Goal: Check status: Check status

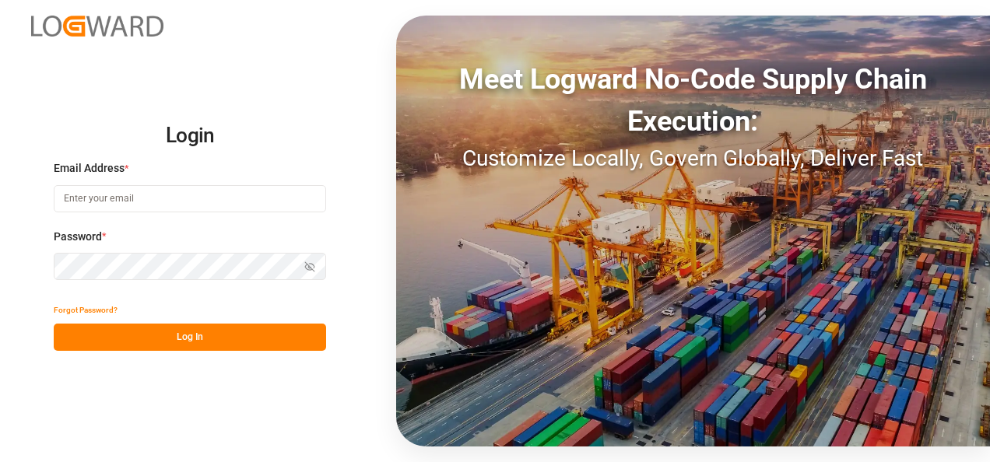
type input "[EMAIL_ADDRESS][DOMAIN_NAME]"
click at [220, 338] on button "Log In" at bounding box center [190, 337] width 272 height 27
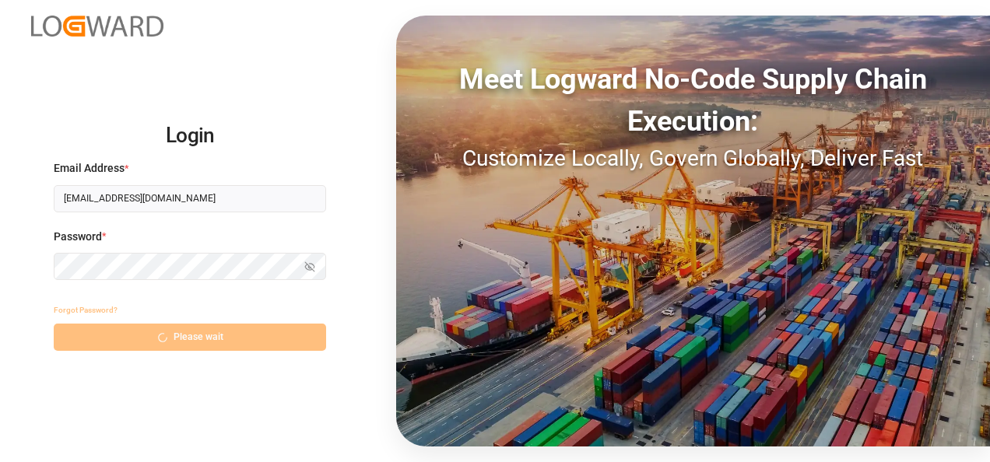
click at [220, 338] on div "Forgot Password? Please wait" at bounding box center [190, 324] width 272 height 54
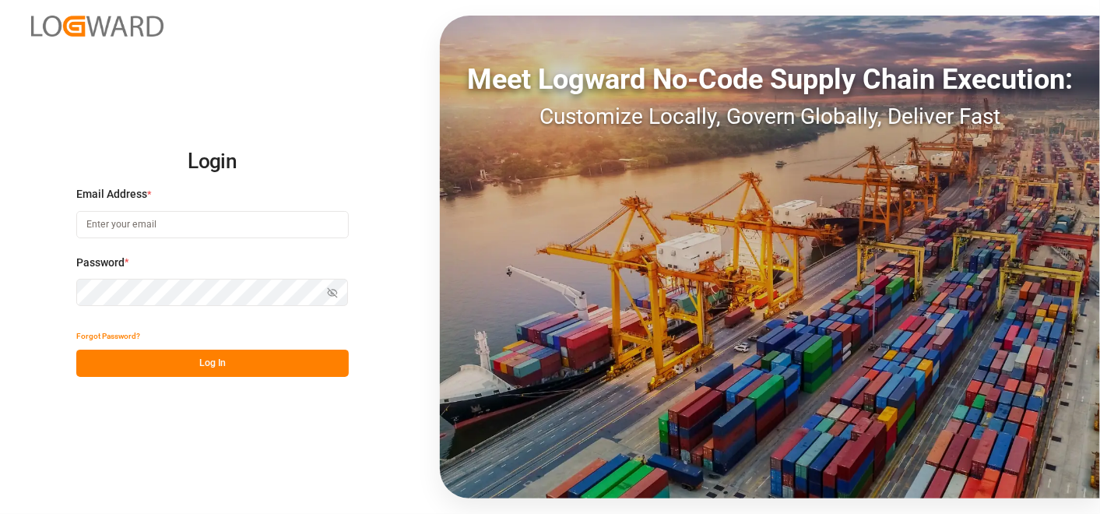
type input "[EMAIL_ADDRESS][DOMAIN_NAME]"
click at [244, 363] on button "Log In" at bounding box center [212, 362] width 272 height 27
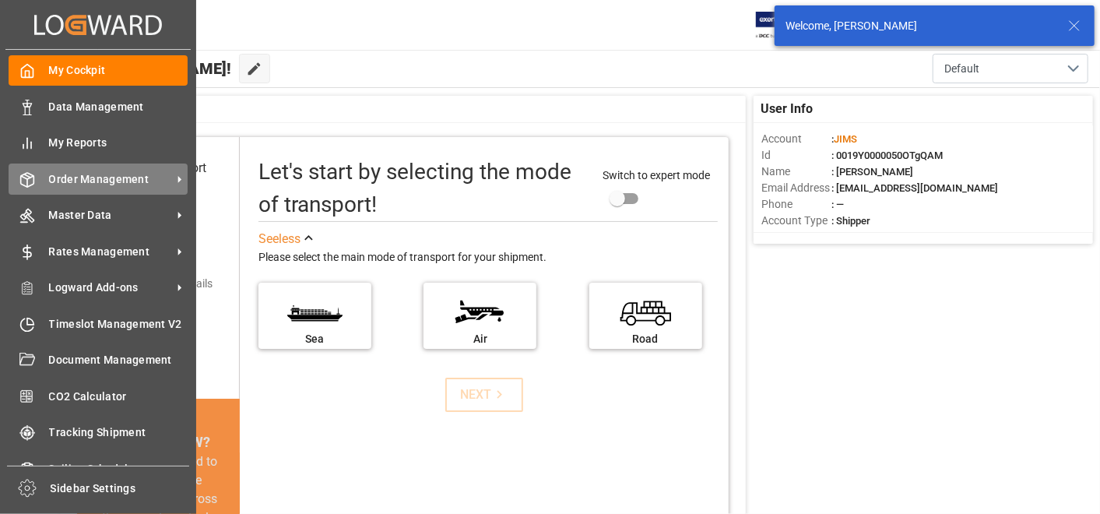
click at [77, 177] on span "Order Management" at bounding box center [110, 179] width 123 height 16
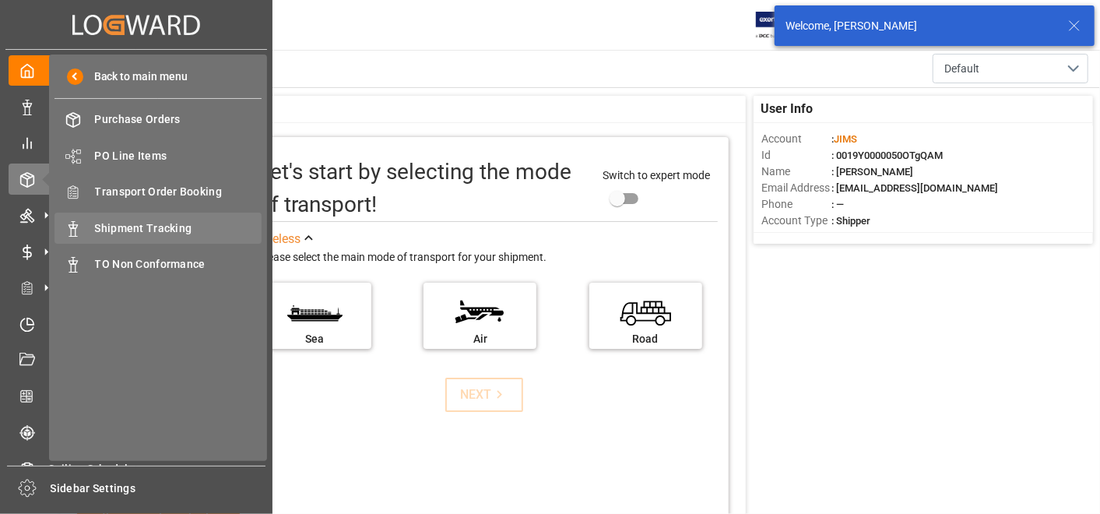
click at [133, 222] on span "Shipment Tracking" at bounding box center [178, 228] width 167 height 16
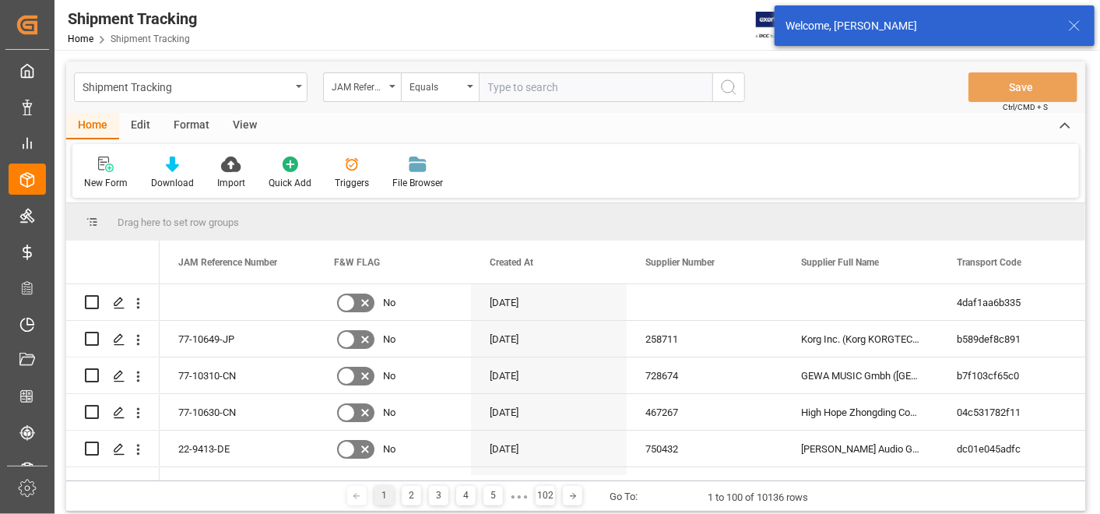
click at [667, 94] on input "text" at bounding box center [596, 87] width 234 height 30
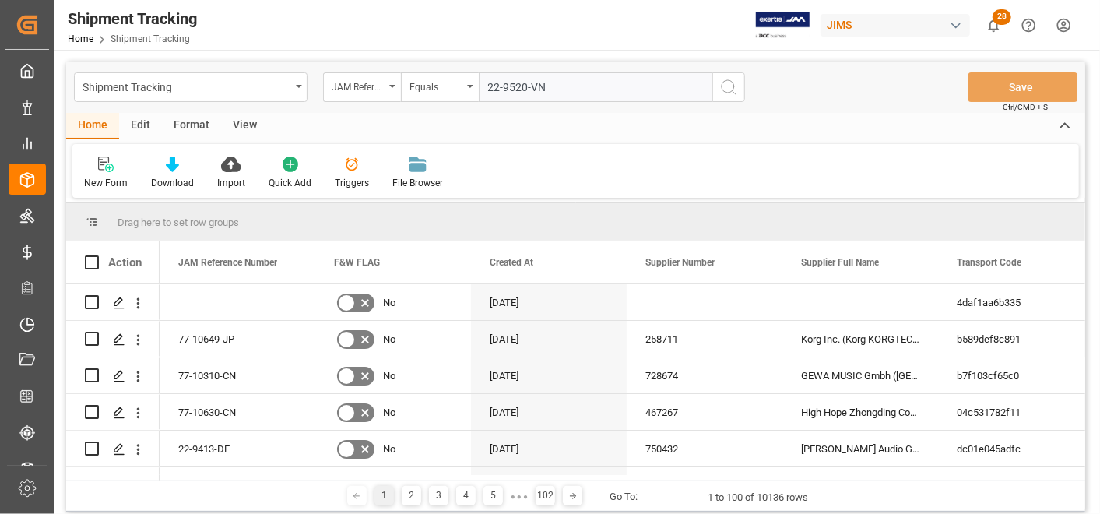
type input "22-9520-VN"
click at [725, 91] on icon "search button" at bounding box center [728, 87] width 19 height 19
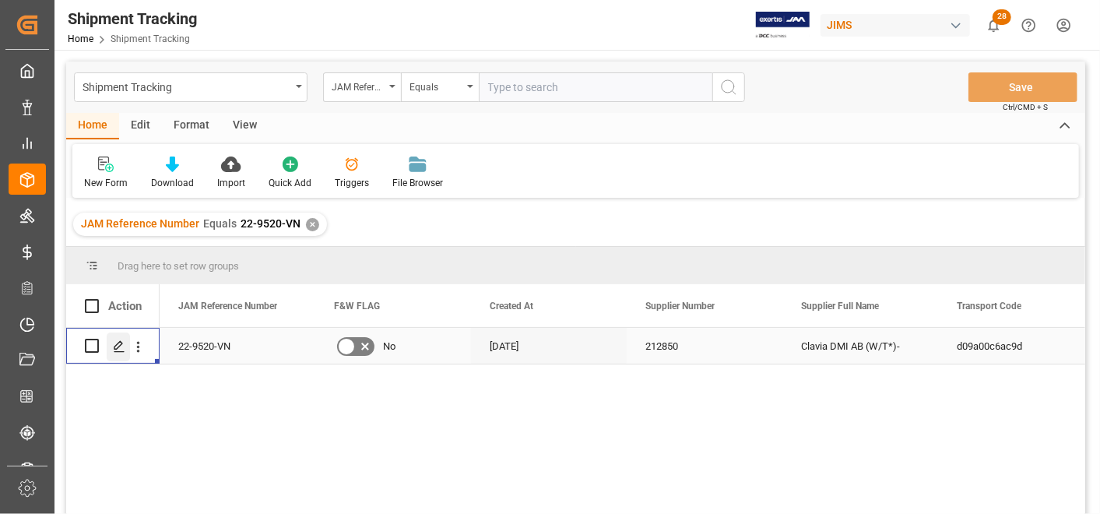
click at [113, 338] on div "Press SPACE to select this row." at bounding box center [118, 346] width 23 height 29
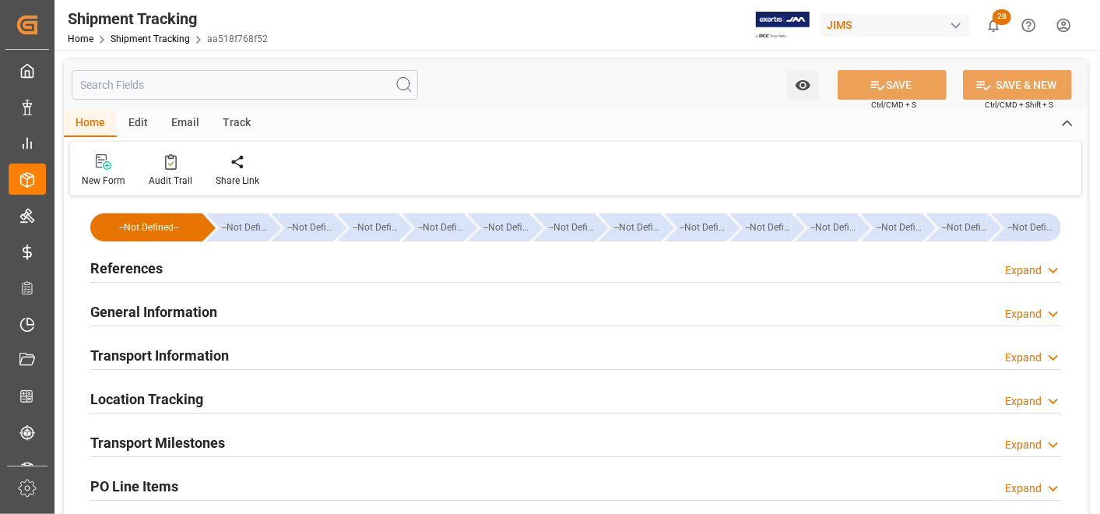
type input "Evergreen"
type input "Evergreen Marine Corp."
type input "9935284"
type input "100670"
type input "[DATE] 00:00"
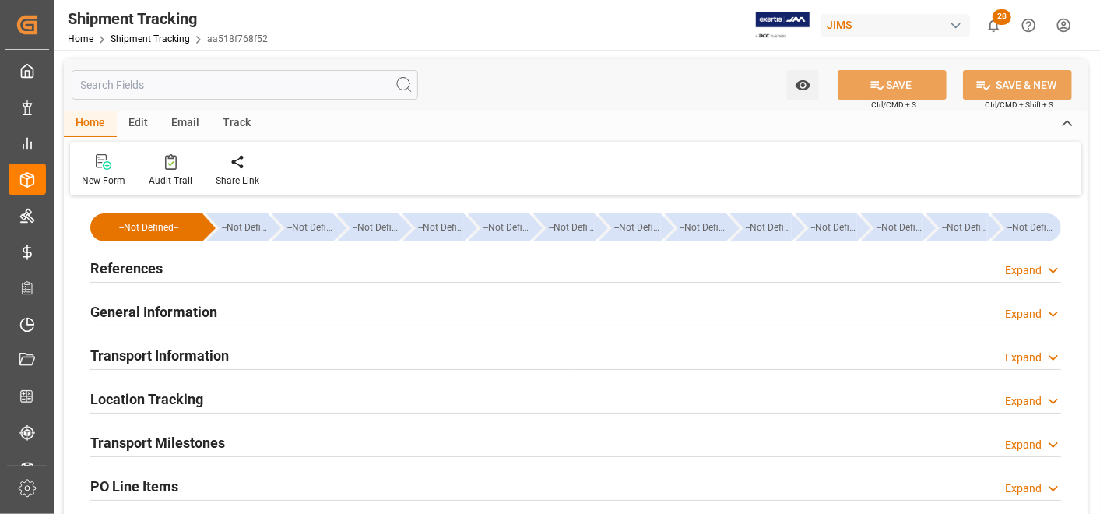
type input "[DATE] 00:00"
type input "[DATE]"
type input "[DATE] 00:00"
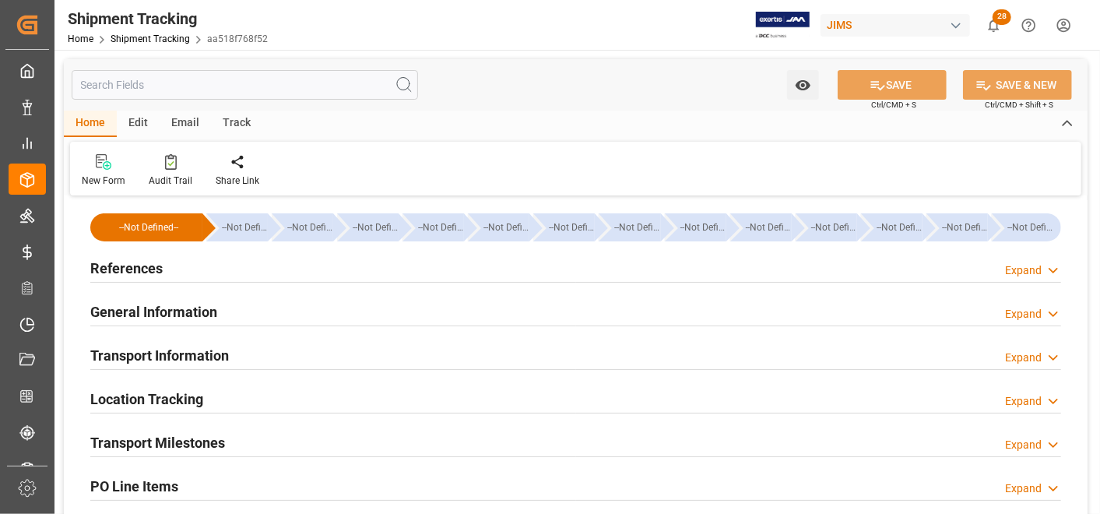
type input "[DATE] 00:00"
type input "[DATE]"
type input "[DATE] 06:00"
type input "[DATE]"
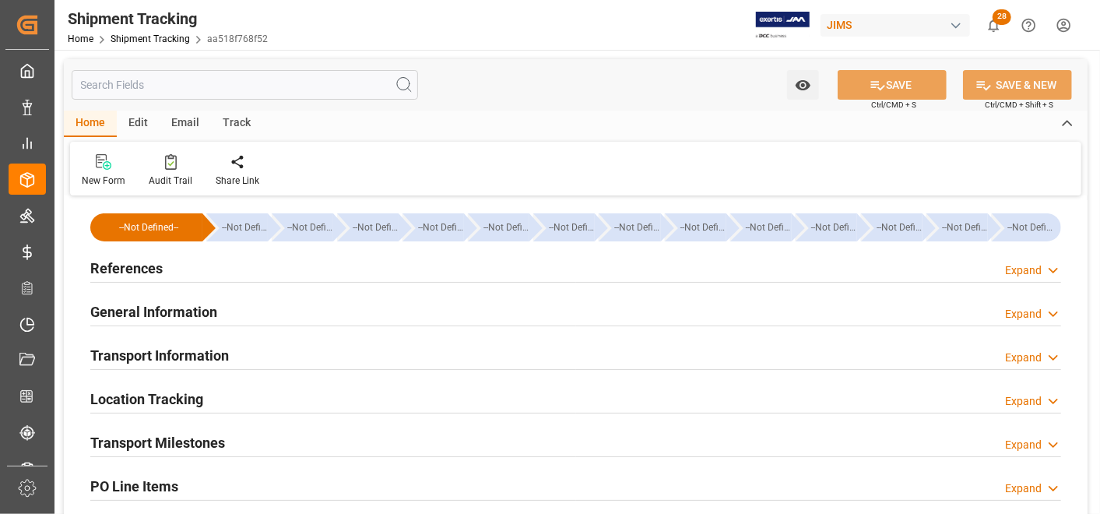
type input "[DATE]"
type input "[DATE] 00:00"
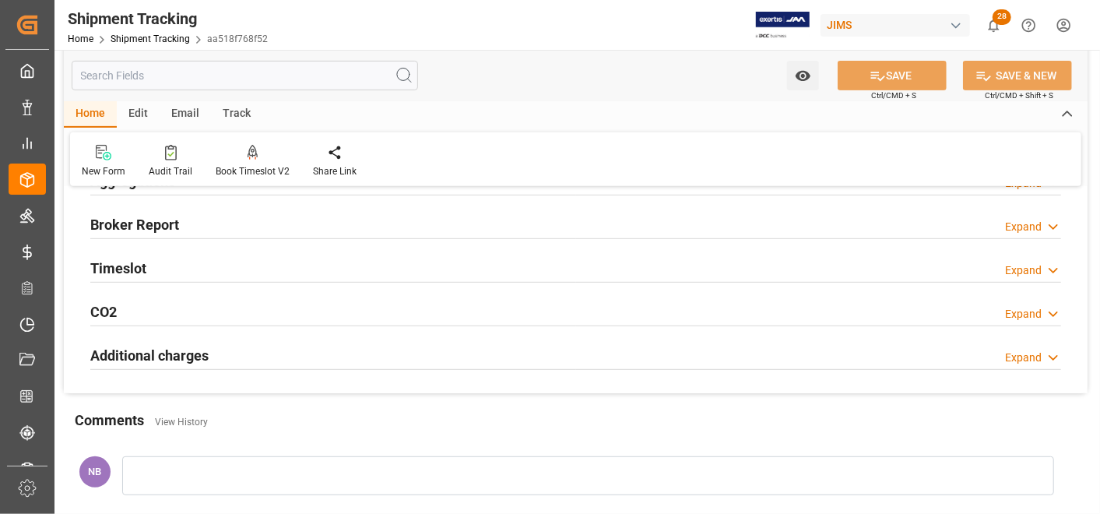
scroll to position [432, 0]
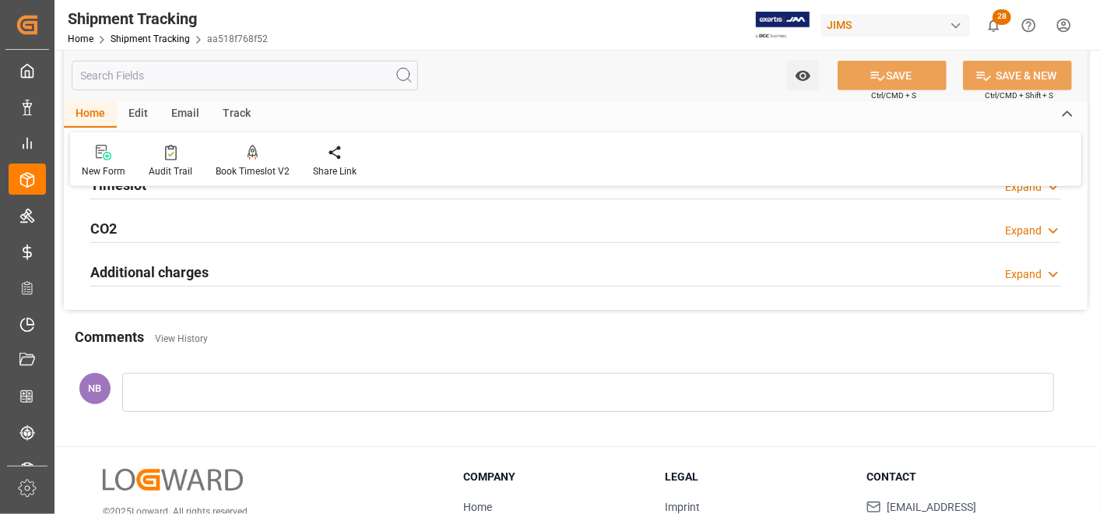
click at [167, 276] on h2 "Additional charges" at bounding box center [149, 272] width 118 height 21
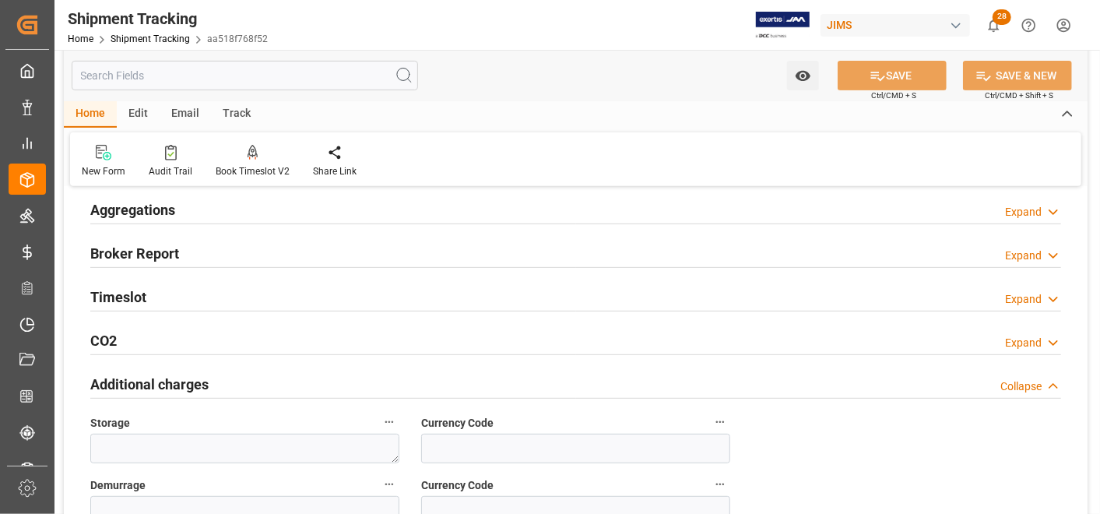
scroll to position [173, 0]
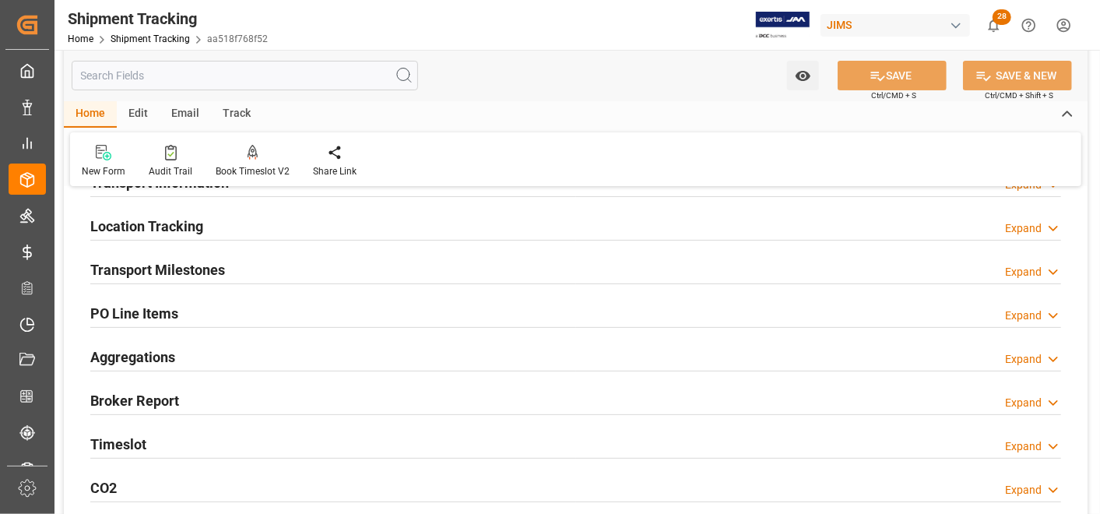
click at [188, 262] on h2 "Transport Milestones" at bounding box center [157, 269] width 135 height 21
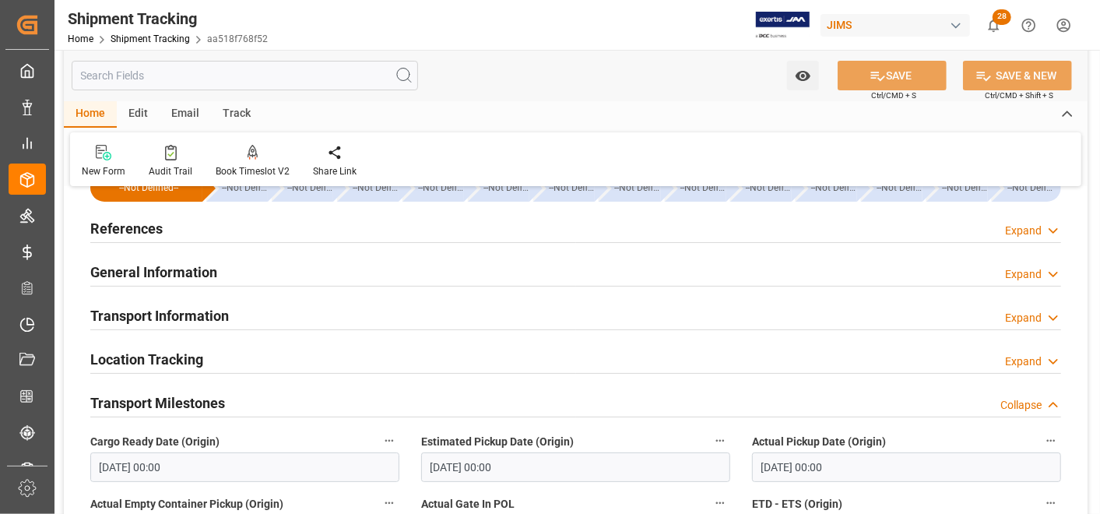
scroll to position [0, 0]
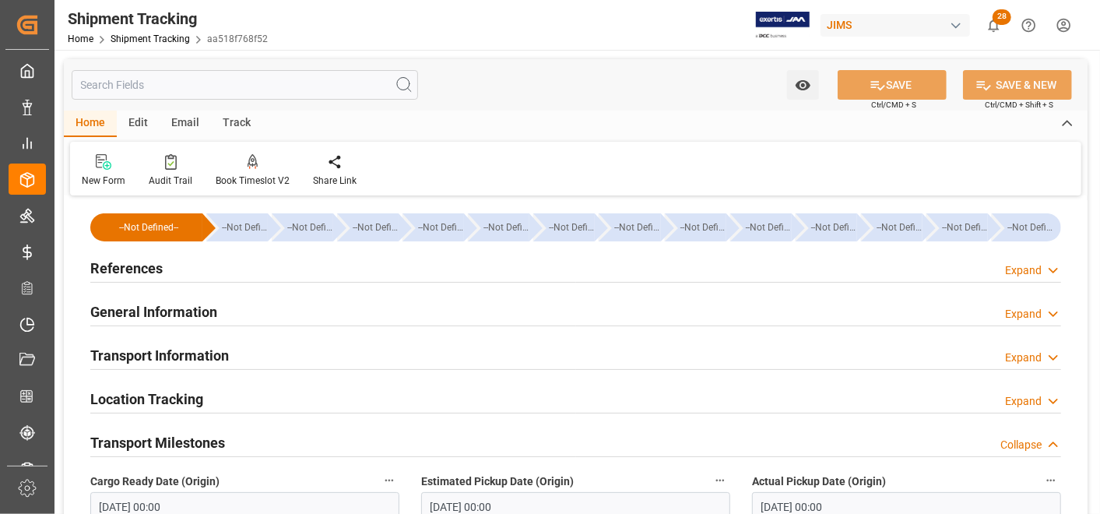
click at [184, 357] on h2 "Transport Information" at bounding box center [159, 355] width 139 height 21
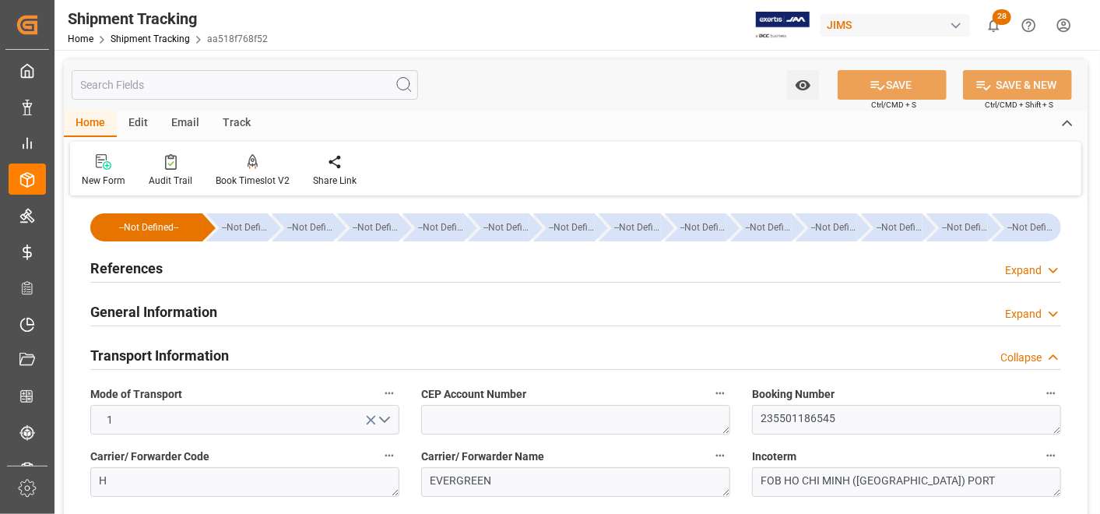
click at [184, 357] on h2 "Transport Information" at bounding box center [159, 355] width 139 height 21
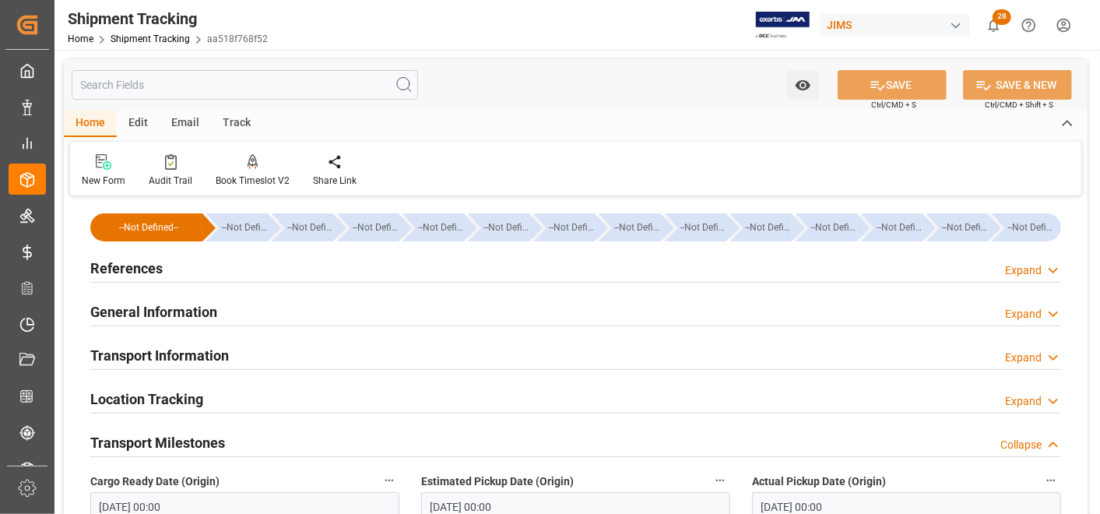
click at [135, 274] on h2 "References" at bounding box center [126, 268] width 72 height 21
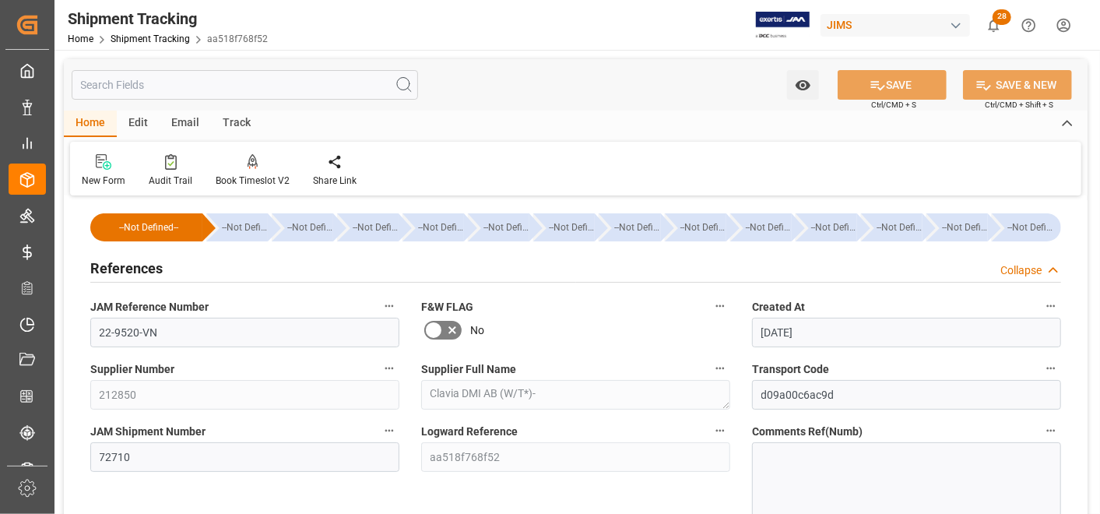
click at [135, 273] on h2 "References" at bounding box center [126, 268] width 72 height 21
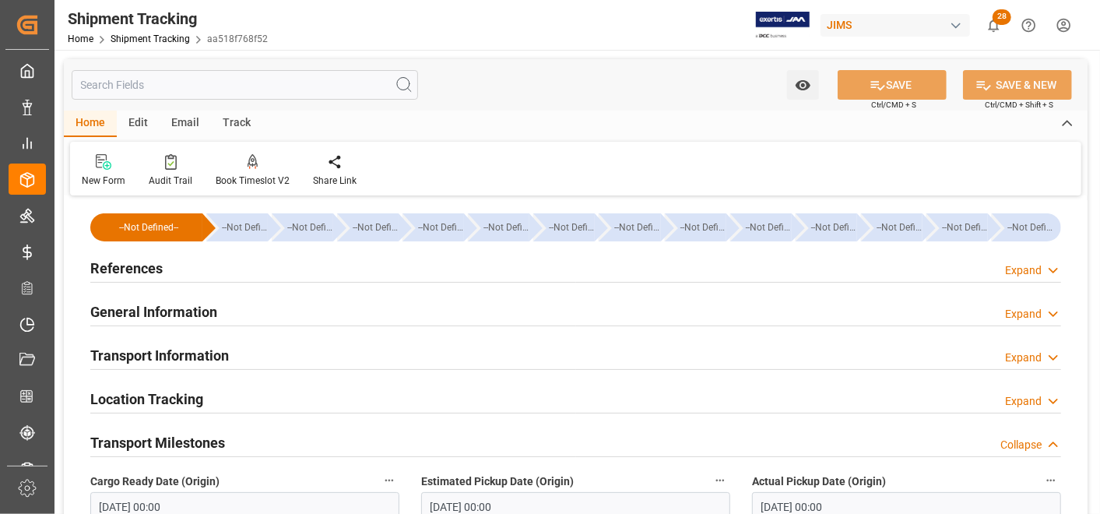
click at [153, 310] on h2 "General Information" at bounding box center [153, 311] width 127 height 21
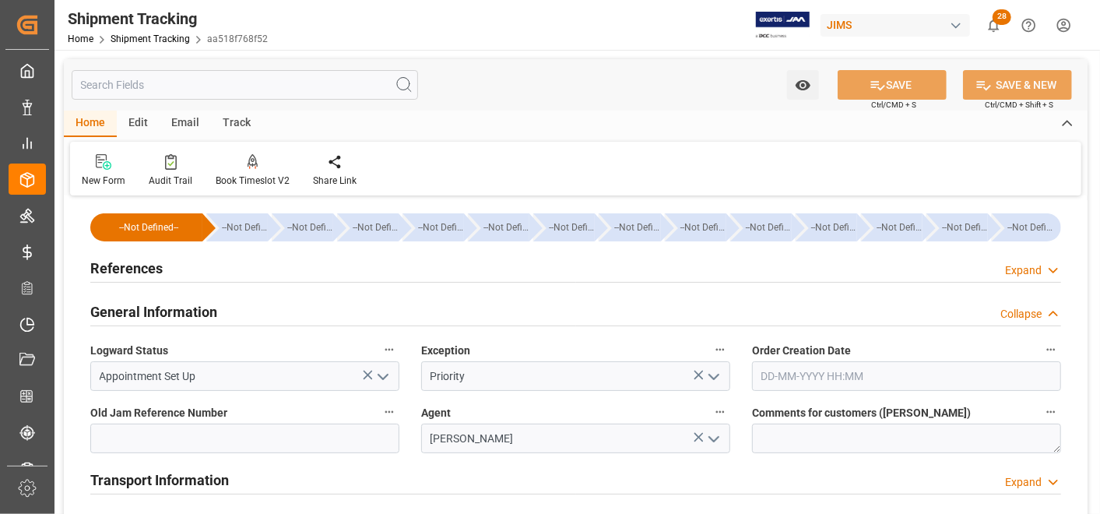
click at [720, 374] on icon "open menu" at bounding box center [713, 376] width 19 height 19
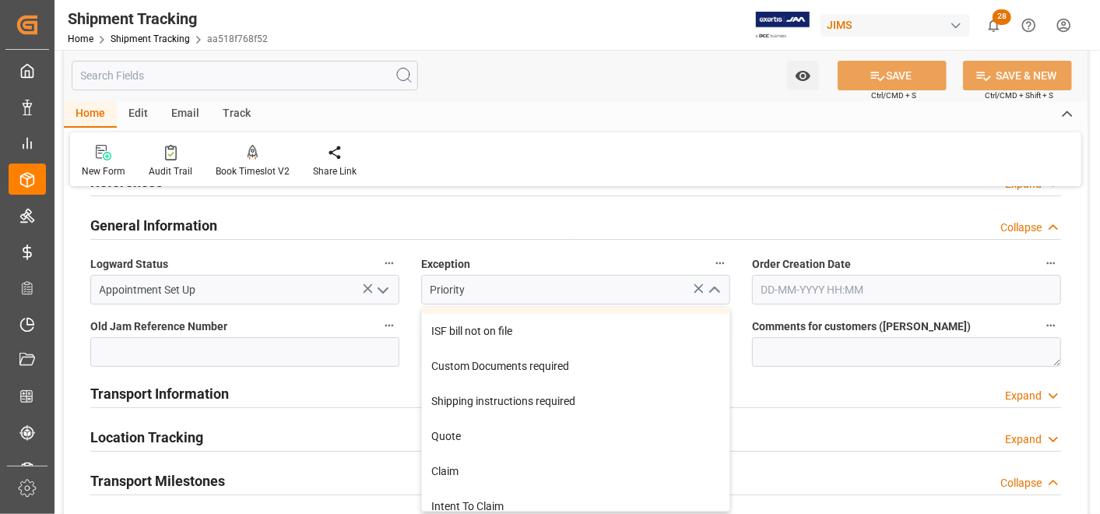
scroll to position [605, 0]
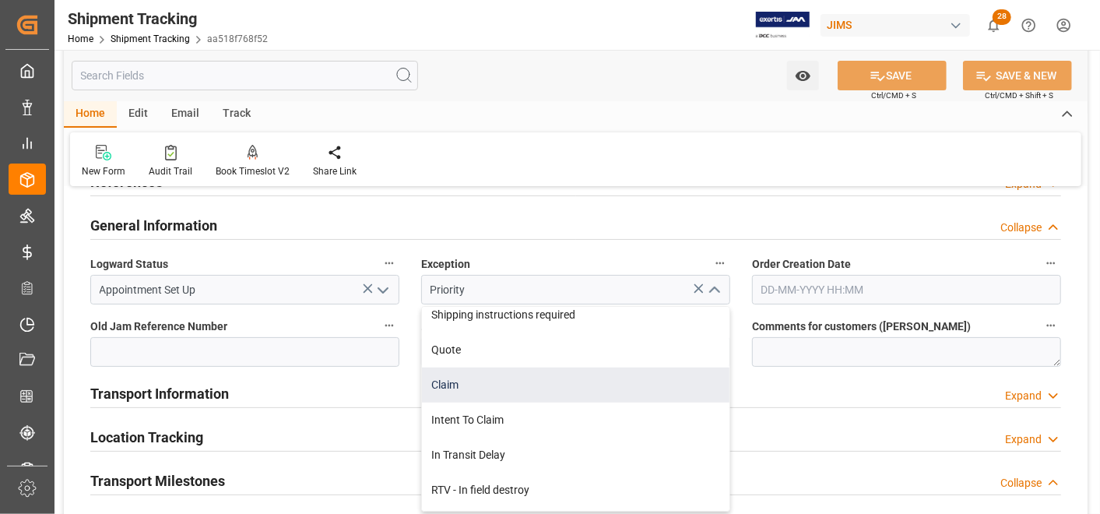
click at [632, 382] on div "Claim" at bounding box center [575, 384] width 307 height 35
type input "Claim"
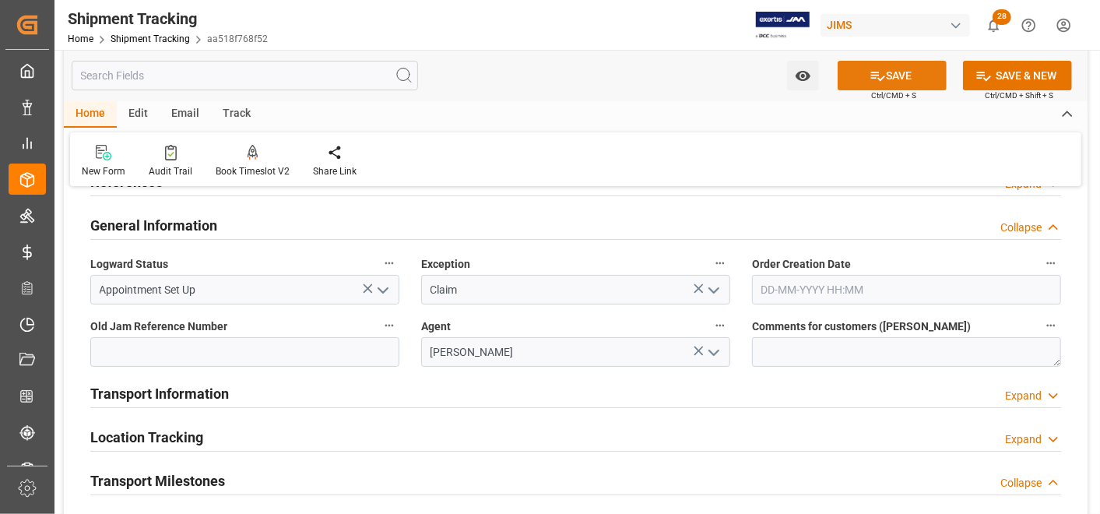
click at [884, 66] on button "SAVE" at bounding box center [892, 76] width 109 height 30
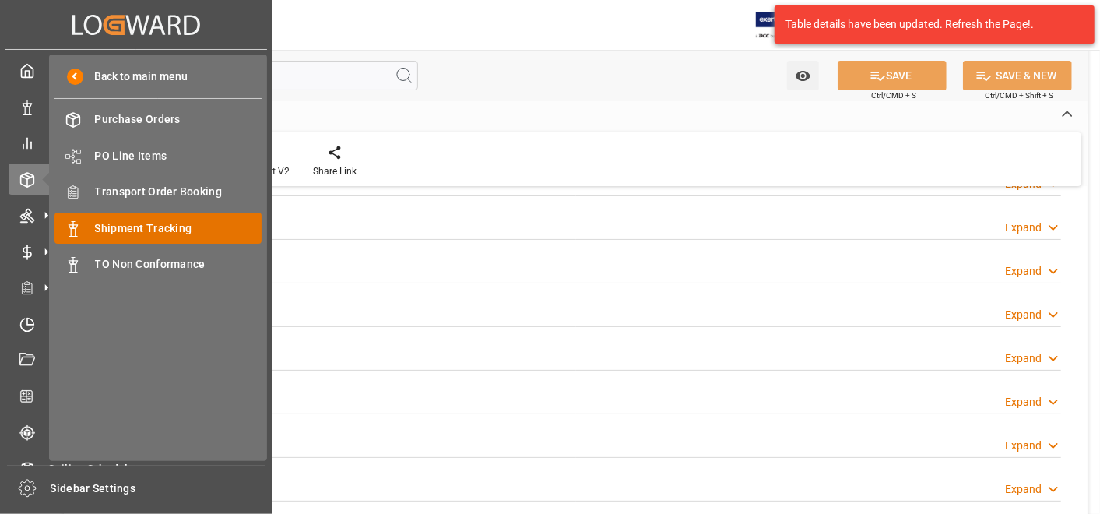
click at [182, 220] on span "Shipment Tracking" at bounding box center [178, 228] width 167 height 16
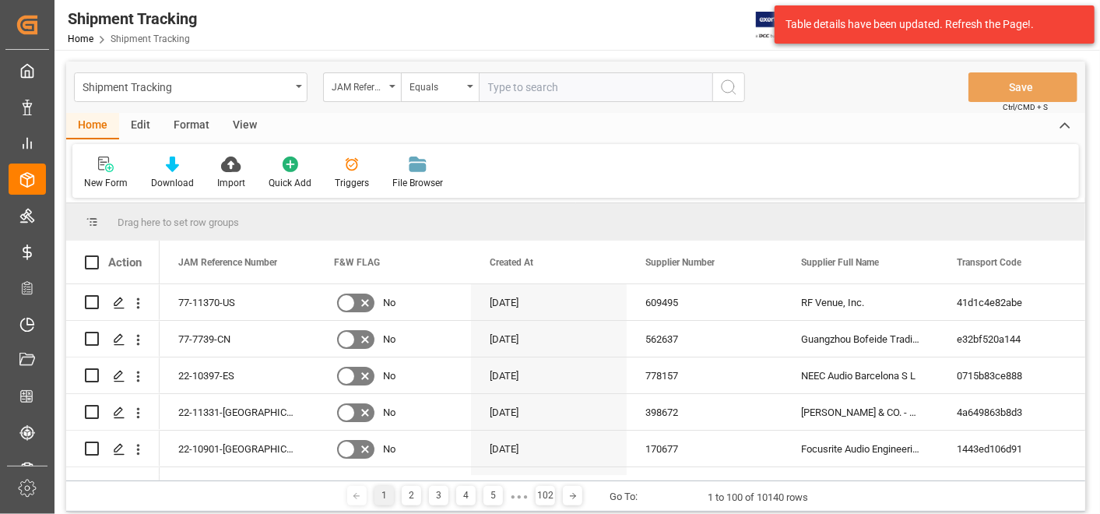
click at [567, 86] on input "text" at bounding box center [596, 87] width 234 height 30
type input "22-10567-KR"
click at [725, 93] on icon "search button" at bounding box center [728, 87] width 19 height 19
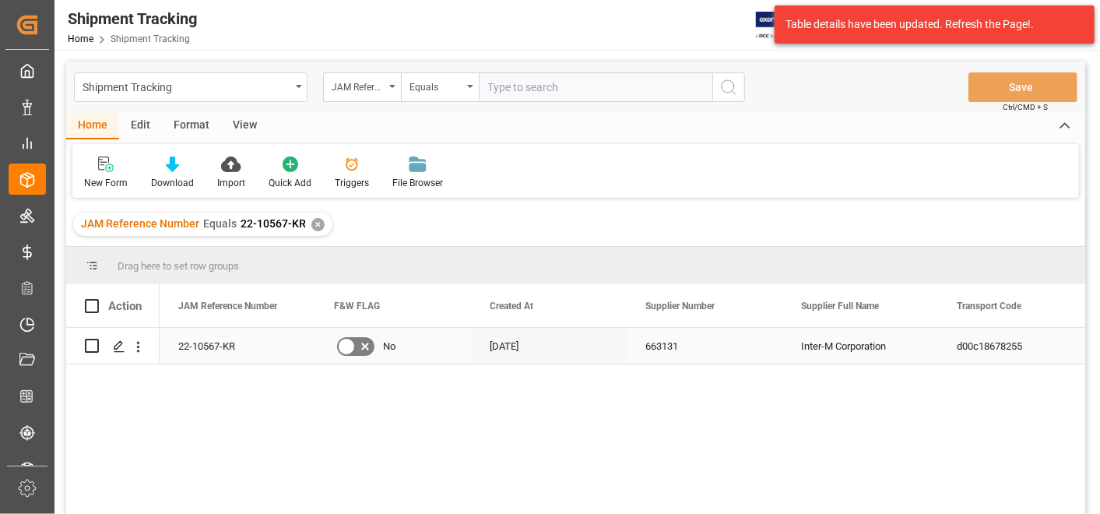
click at [704, 353] on div "663131" at bounding box center [705, 346] width 156 height 36
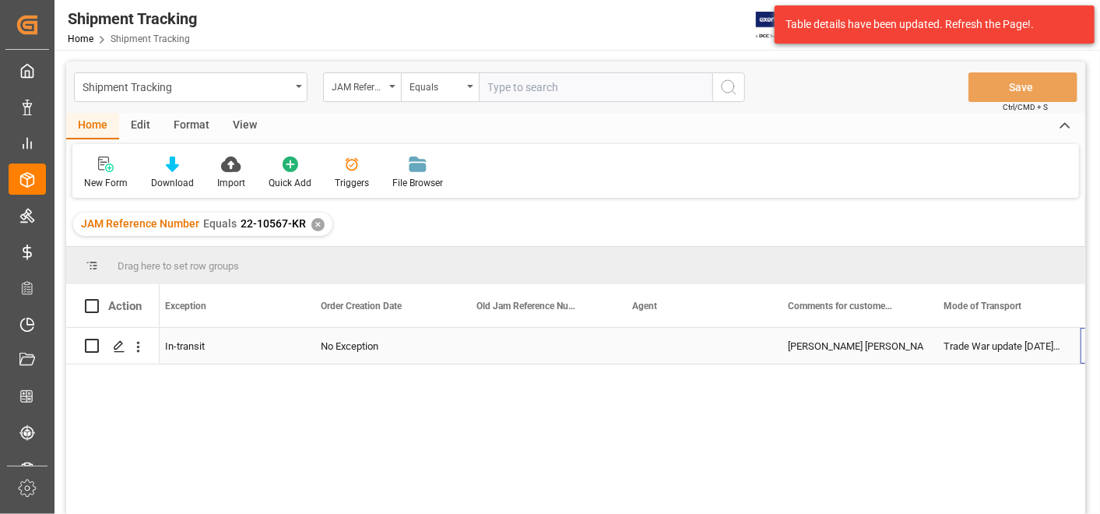
scroll to position [0, 1726]
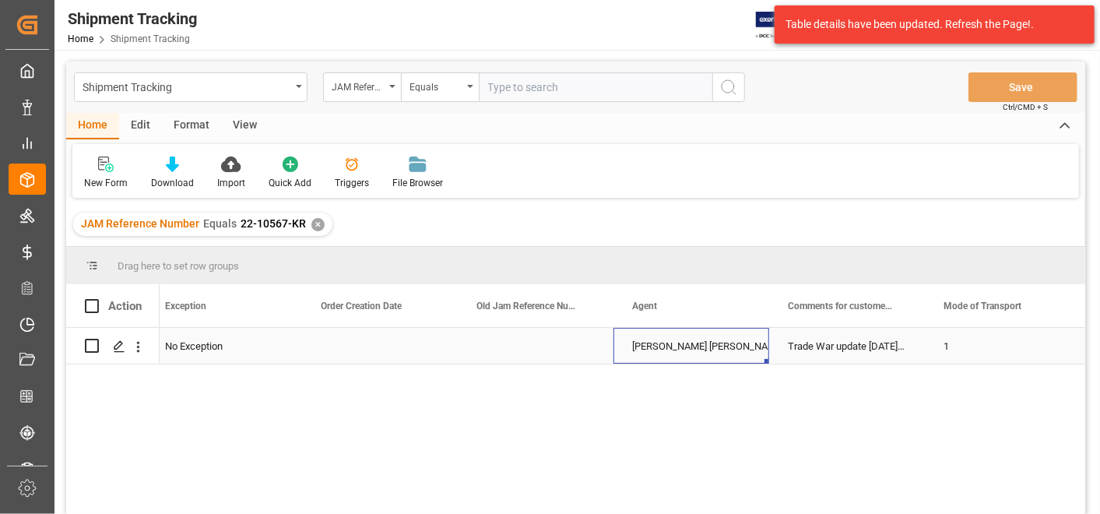
click at [725, 357] on div "[PERSON_NAME] [PERSON_NAME]" at bounding box center [691, 346] width 118 height 36
click at [525, 346] on div "Press SPACE to select this row." at bounding box center [536, 346] width 156 height 36
click at [696, 346] on div "[PERSON_NAME] [PERSON_NAME]" at bounding box center [691, 346] width 118 height 36
click at [867, 344] on div "Trade War update [DATE] // DO NOT RECEIVE IN E1" at bounding box center [847, 346] width 156 height 36
click at [116, 346] on icon "Press SPACE to select this row." at bounding box center [119, 346] width 12 height 12
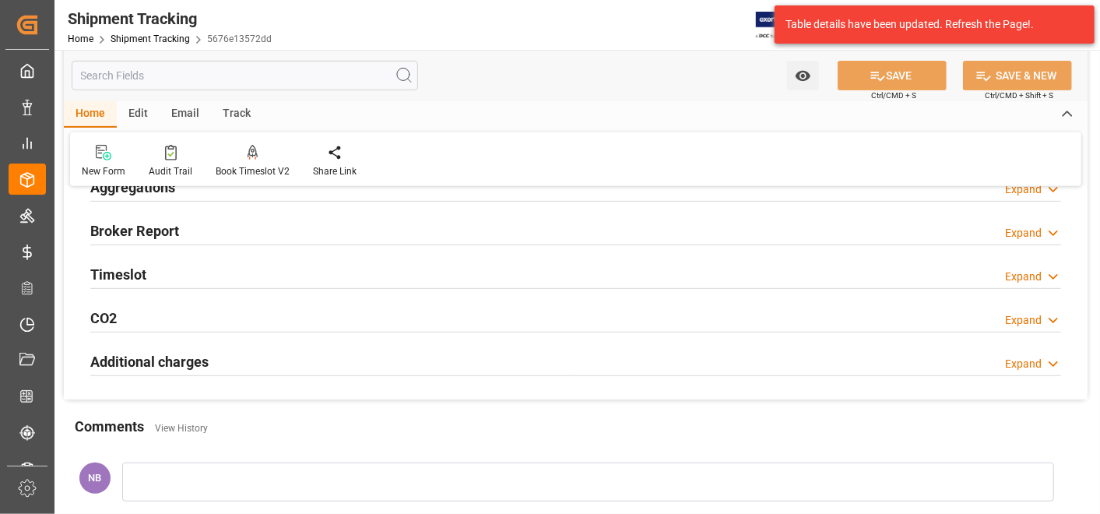
scroll to position [346, 0]
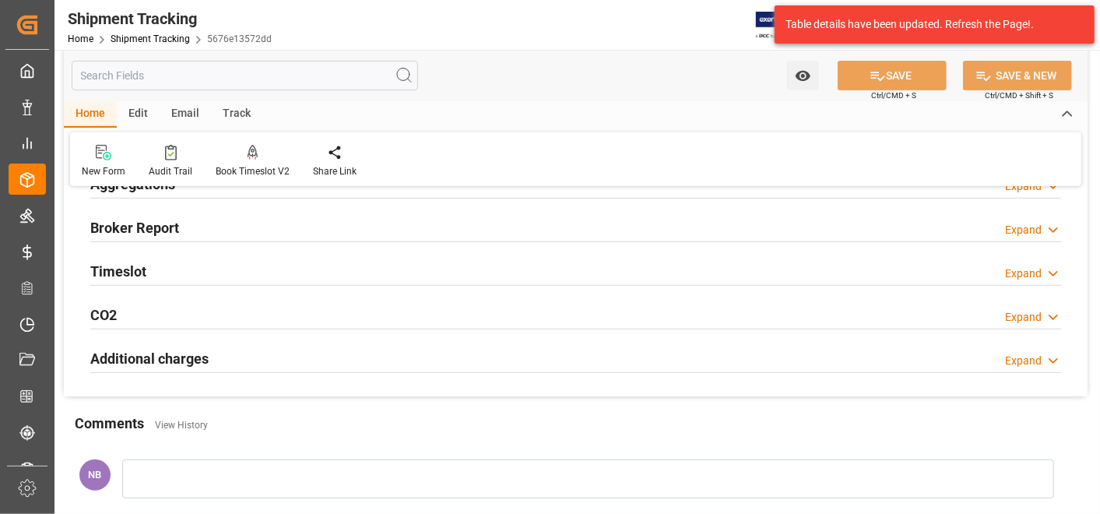
click at [149, 360] on h2 "Additional charges" at bounding box center [149, 358] width 118 height 21
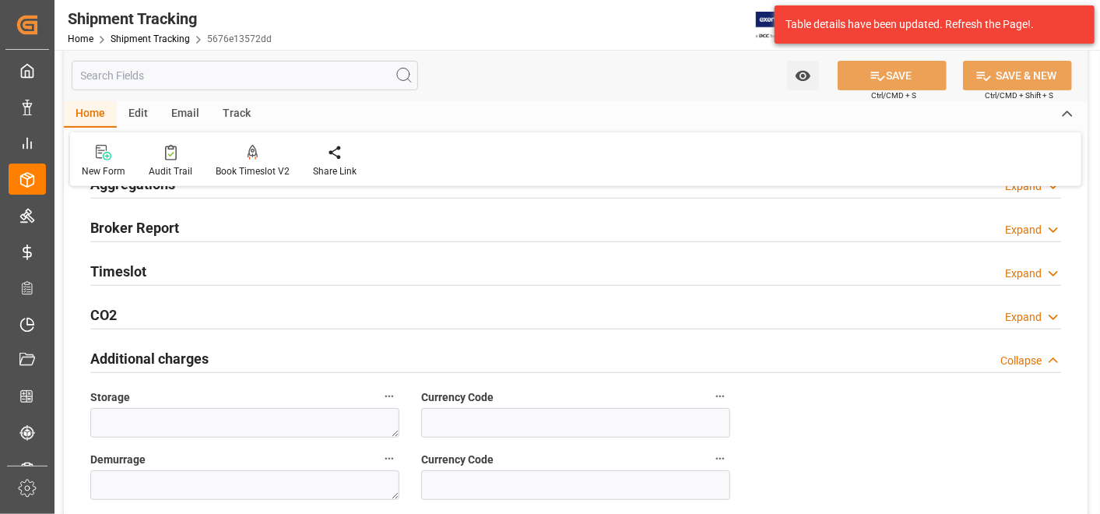
click at [190, 351] on h2 "Additional charges" at bounding box center [149, 358] width 118 height 21
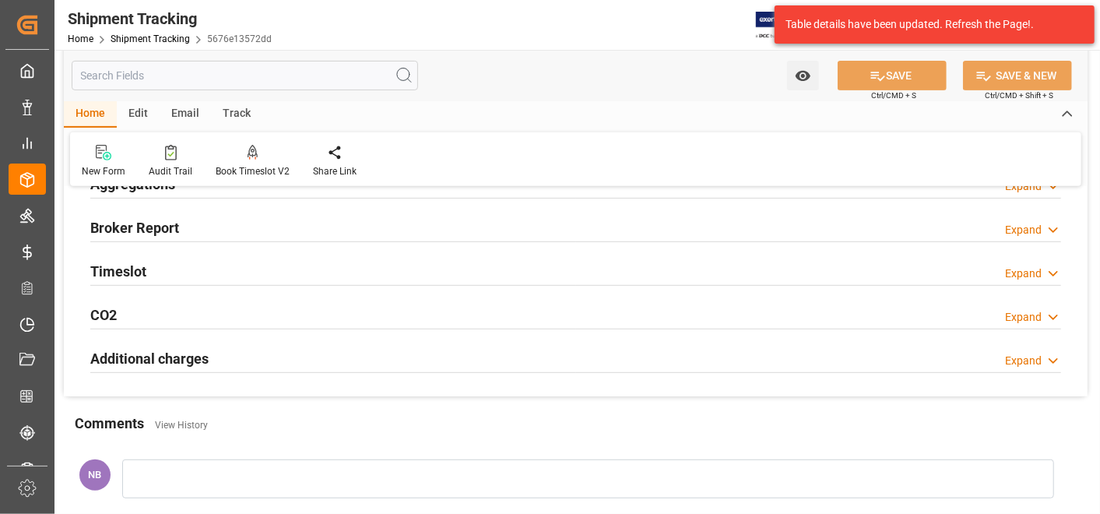
scroll to position [86, 0]
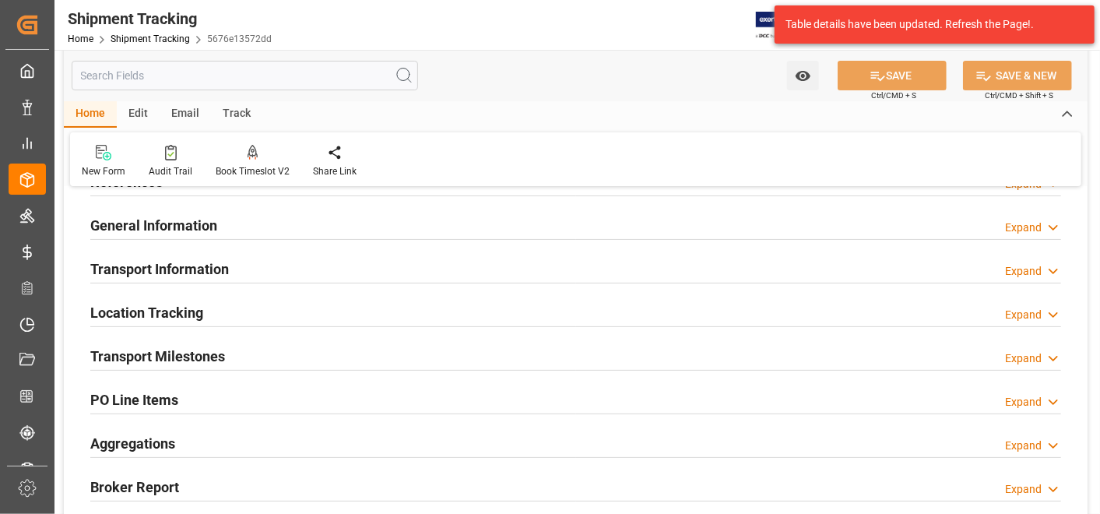
click at [211, 356] on h2 "Transport Milestones" at bounding box center [157, 356] width 135 height 21
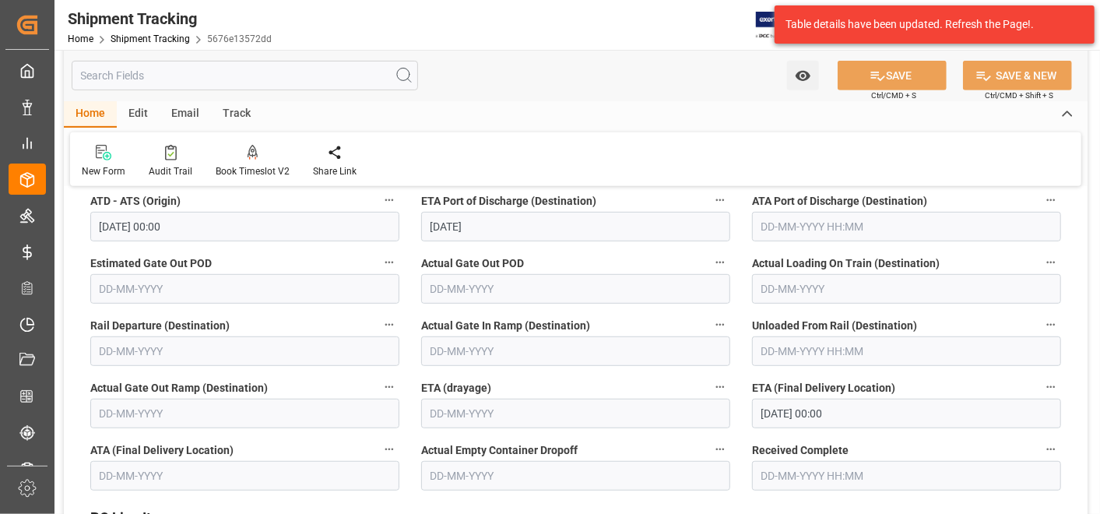
scroll to position [432, 0]
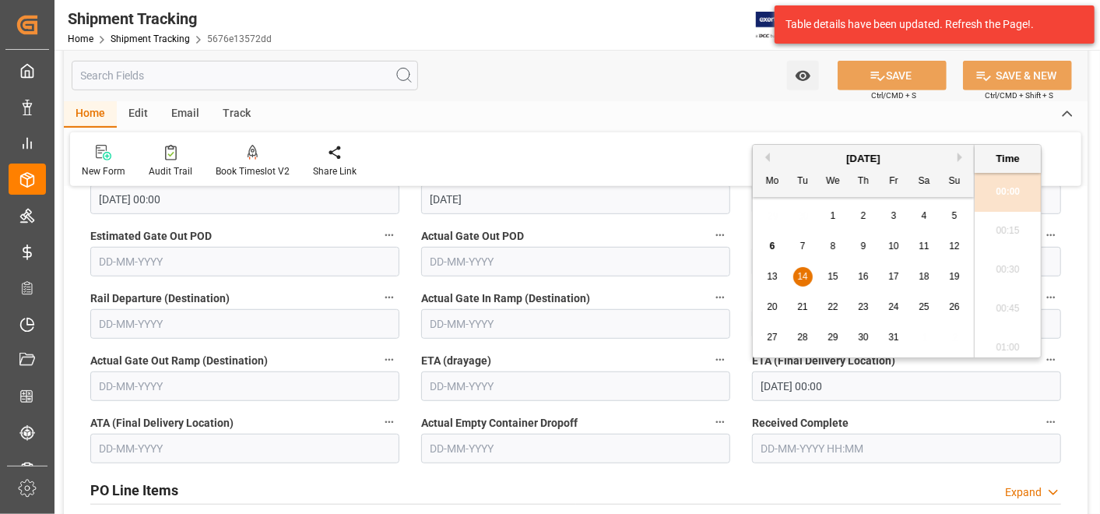
click at [909, 394] on input "[DATE] 00:00" at bounding box center [906, 386] width 309 height 30
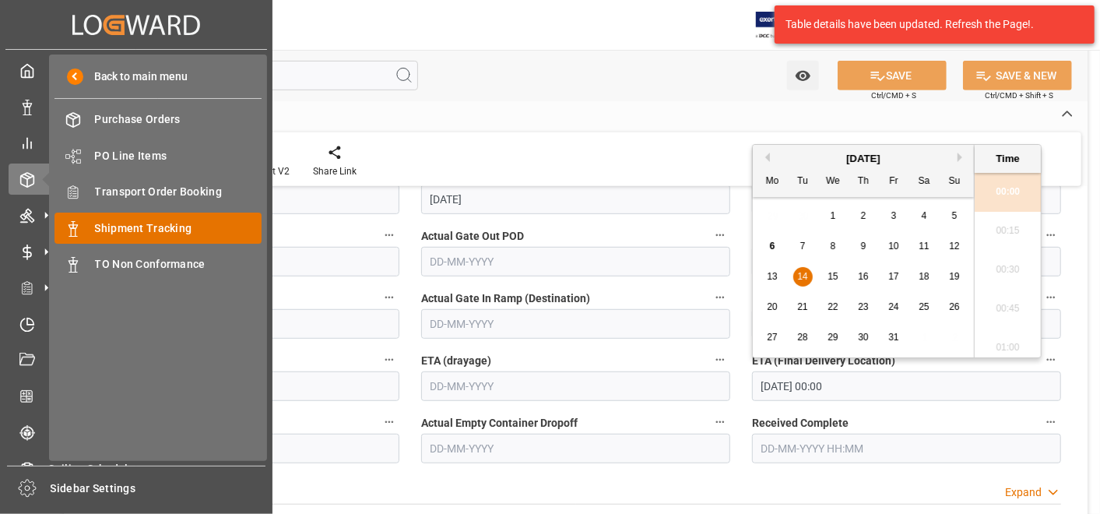
click at [174, 223] on span "Shipment Tracking" at bounding box center [178, 228] width 167 height 16
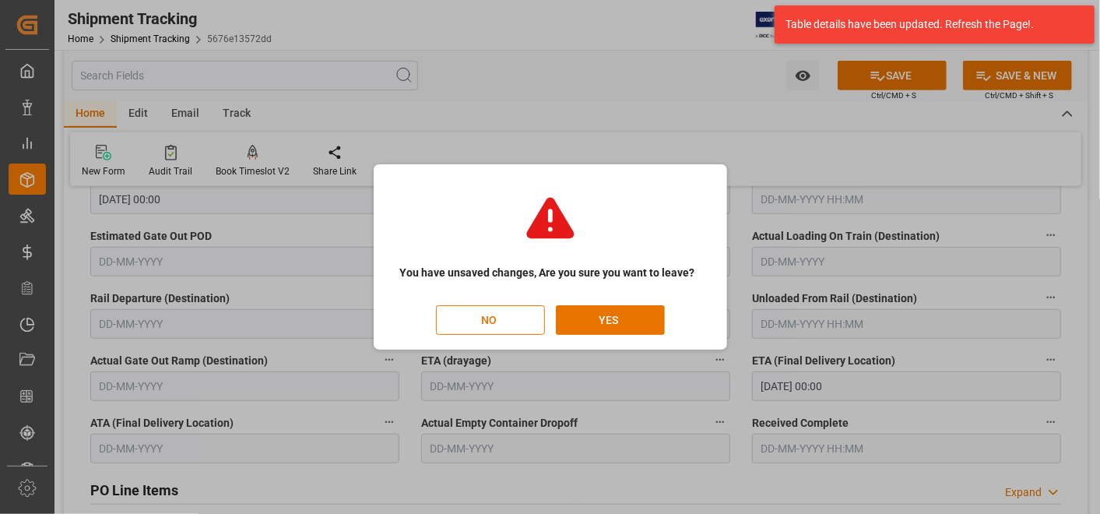
click at [621, 337] on div "You have unsaved changes, Are you sure you want to leave? NO YES" at bounding box center [551, 256] width 346 height 177
click at [617, 325] on button "YES" at bounding box center [610, 320] width 109 height 30
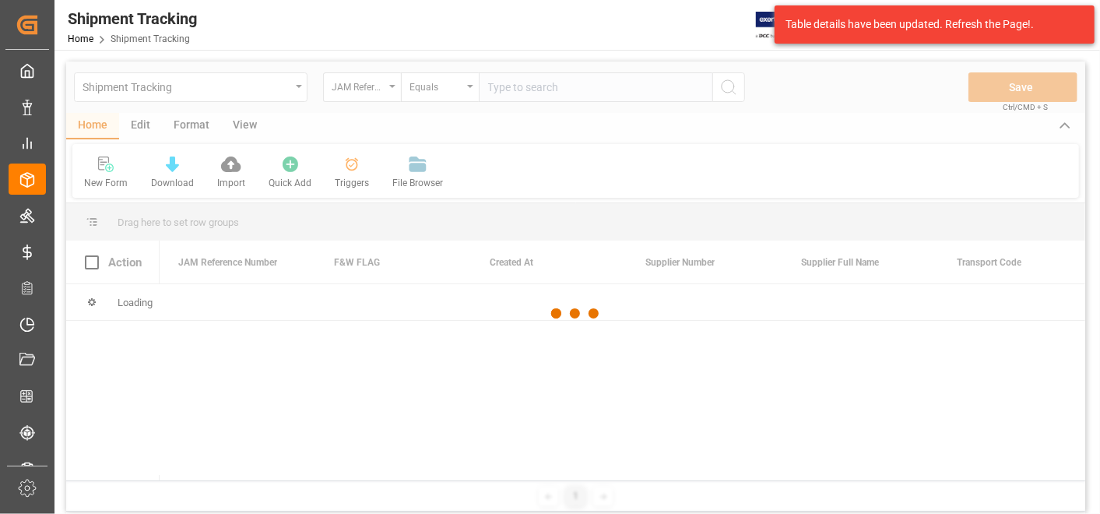
click at [588, 92] on div at bounding box center [575, 313] width 1019 height 504
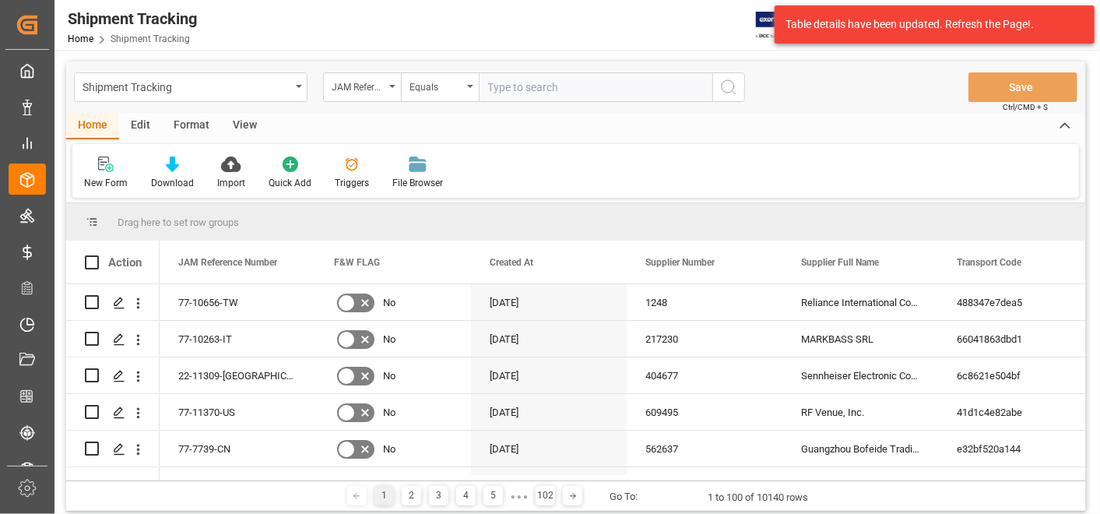
click at [588, 92] on input "text" at bounding box center [596, 87] width 234 height 30
paste input "22-10272-JP"
type input "22-10272-JP"
click at [734, 91] on icon "search button" at bounding box center [728, 87] width 19 height 19
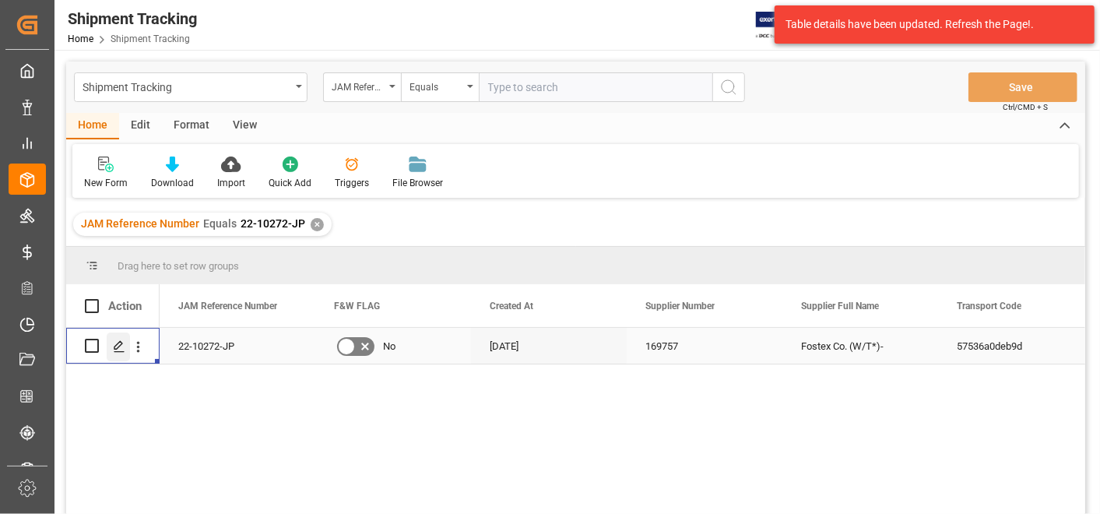
click at [118, 342] on polygon "Press SPACE to select this row." at bounding box center [118, 345] width 8 height 8
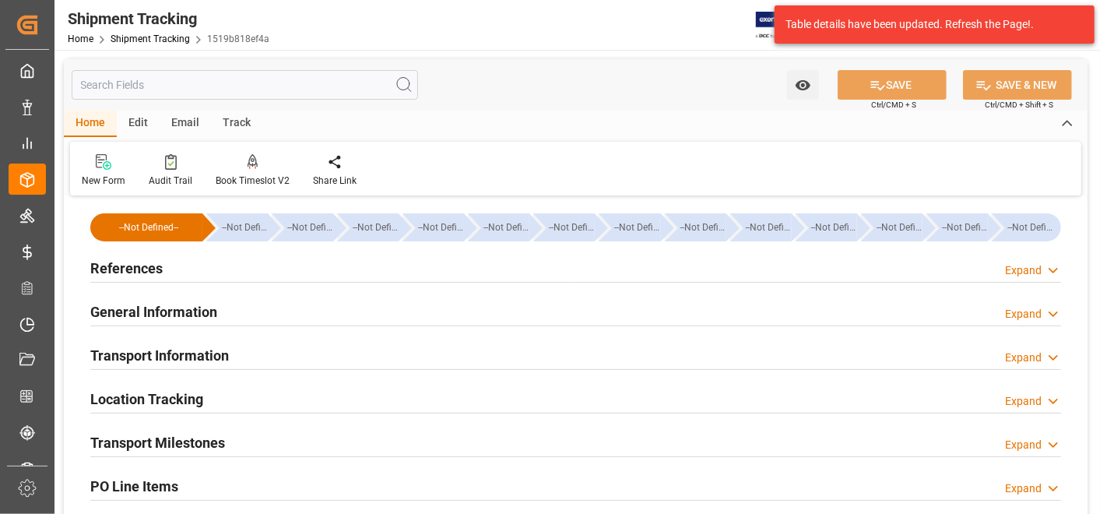
type input "[DATE]"
click at [151, 269] on h2 "References" at bounding box center [126, 268] width 72 height 21
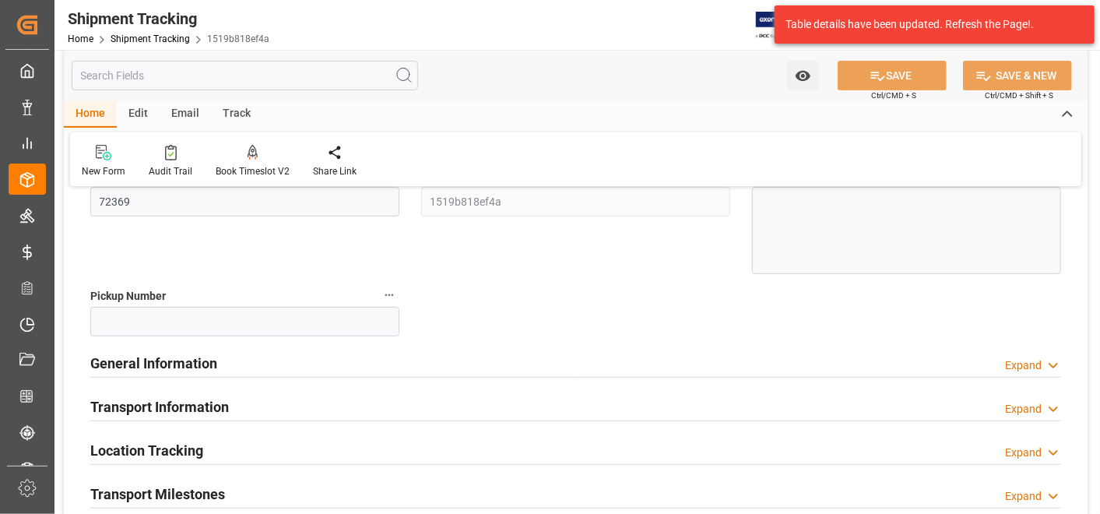
scroll to position [259, 0]
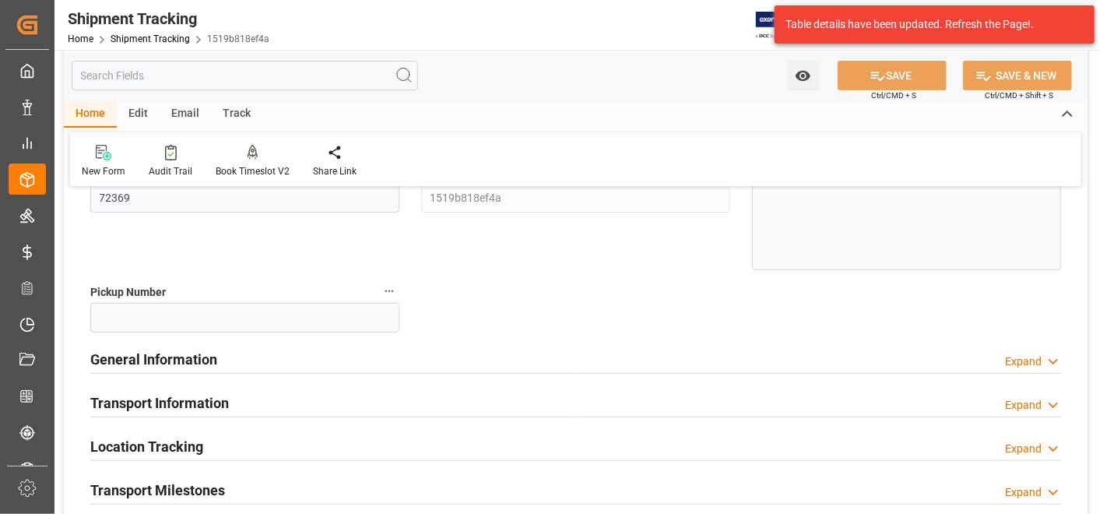
click at [162, 362] on h2 "General Information" at bounding box center [153, 359] width 127 height 21
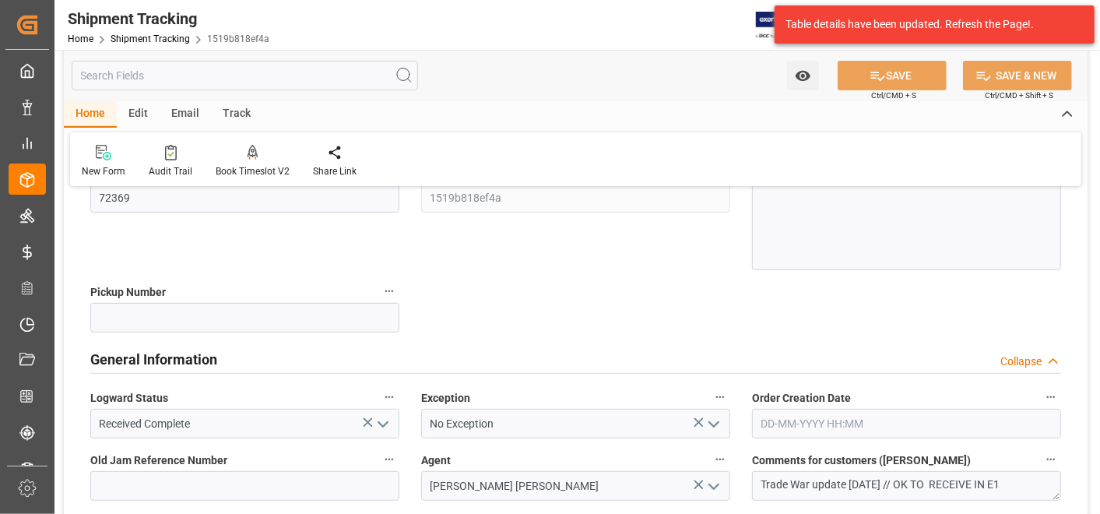
scroll to position [346, 0]
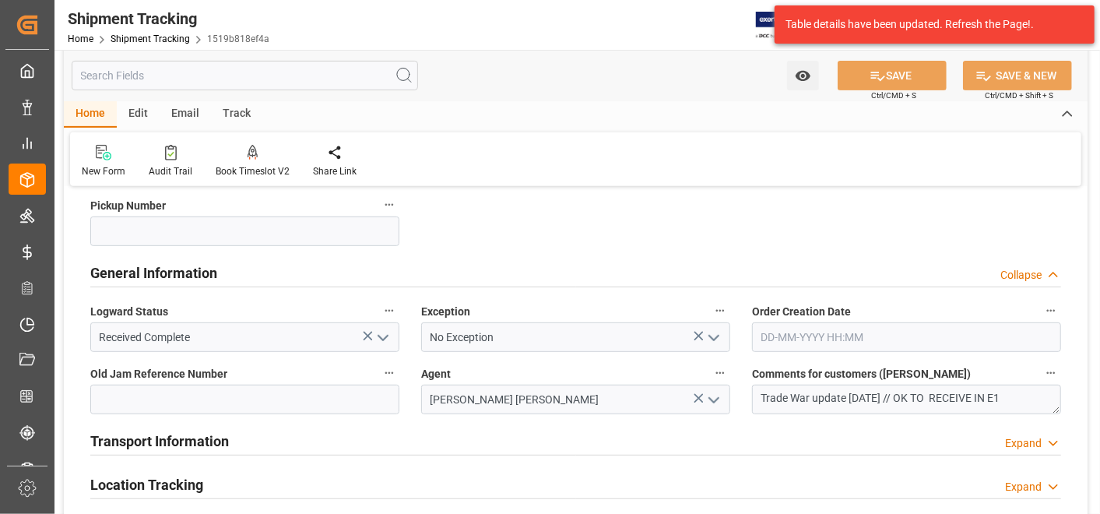
click at [1099, 94] on html "Created by potrace 1.15, written by [PERSON_NAME] [DATE]-[DATE] Created by potr…" at bounding box center [550, 257] width 1100 height 514
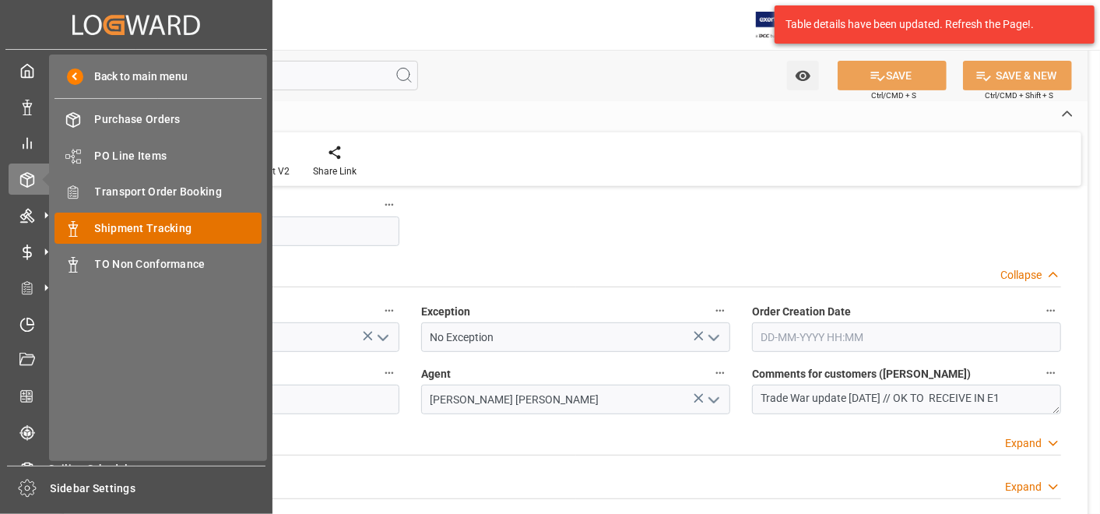
click at [153, 227] on span "Shipment Tracking" at bounding box center [178, 228] width 167 height 16
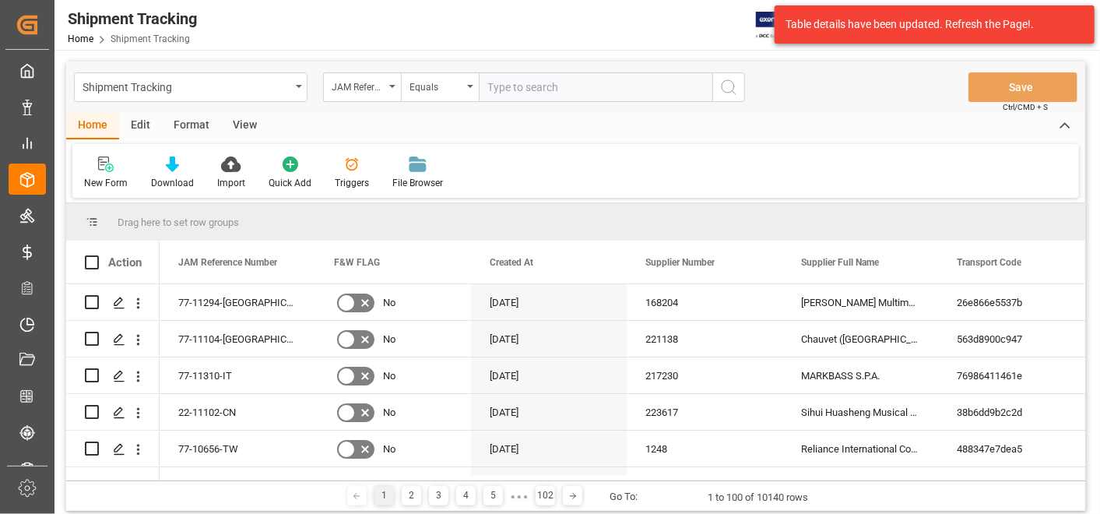
click at [551, 91] on input "text" at bounding box center [596, 87] width 234 height 30
type input "22-10567-KR"
click at [729, 91] on icon "search button" at bounding box center [728, 87] width 19 height 19
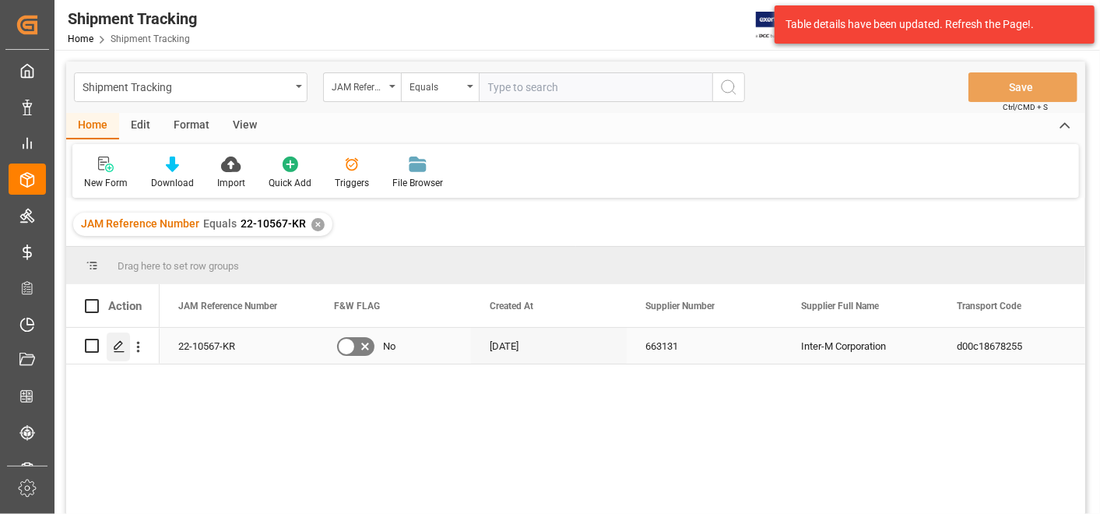
click at [127, 343] on div "Press SPACE to select this row." at bounding box center [118, 346] width 23 height 29
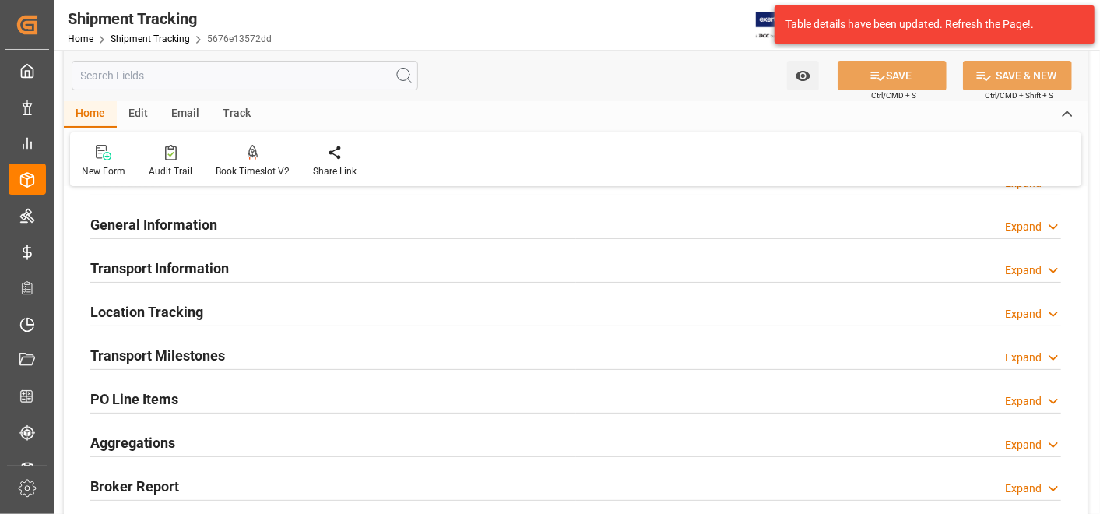
scroll to position [173, 0]
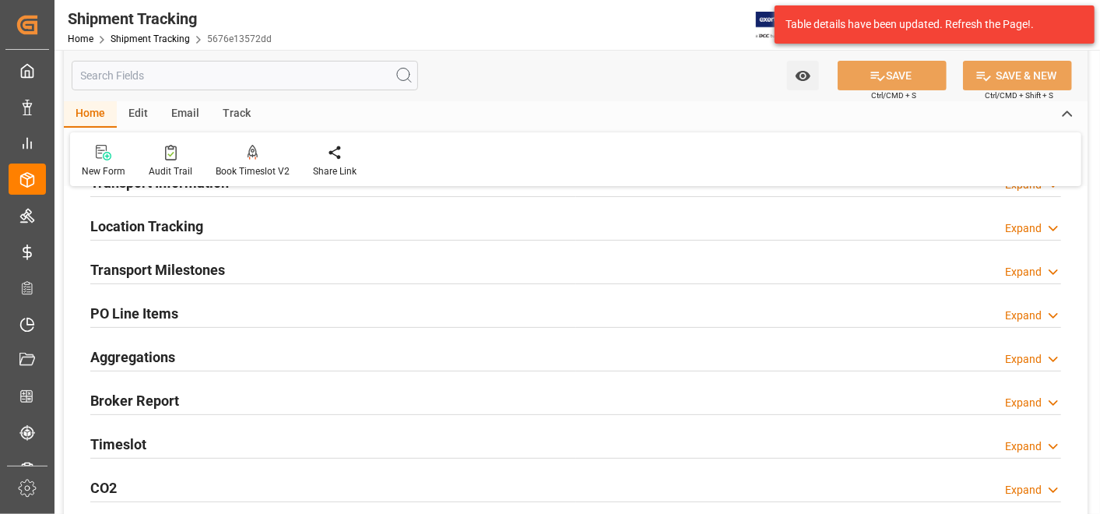
click at [200, 265] on h2 "Transport Milestones" at bounding box center [157, 269] width 135 height 21
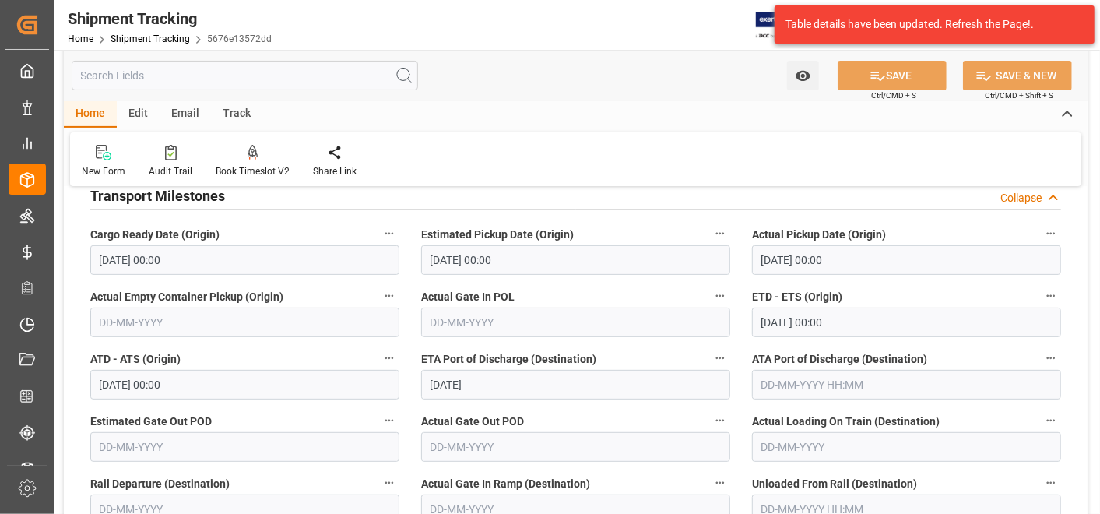
scroll to position [432, 0]
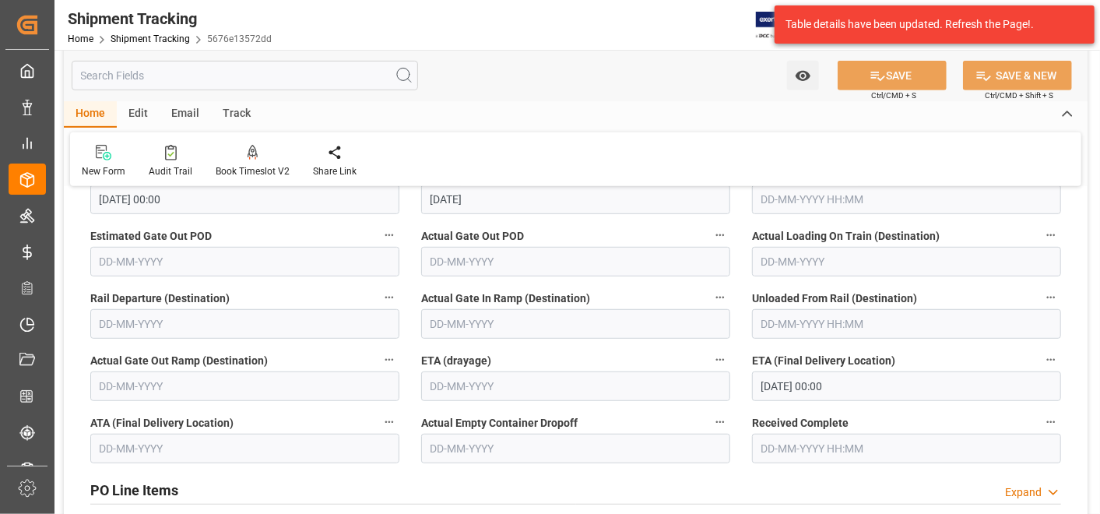
click at [839, 390] on input "[DATE] 00:00" at bounding box center [906, 386] width 309 height 30
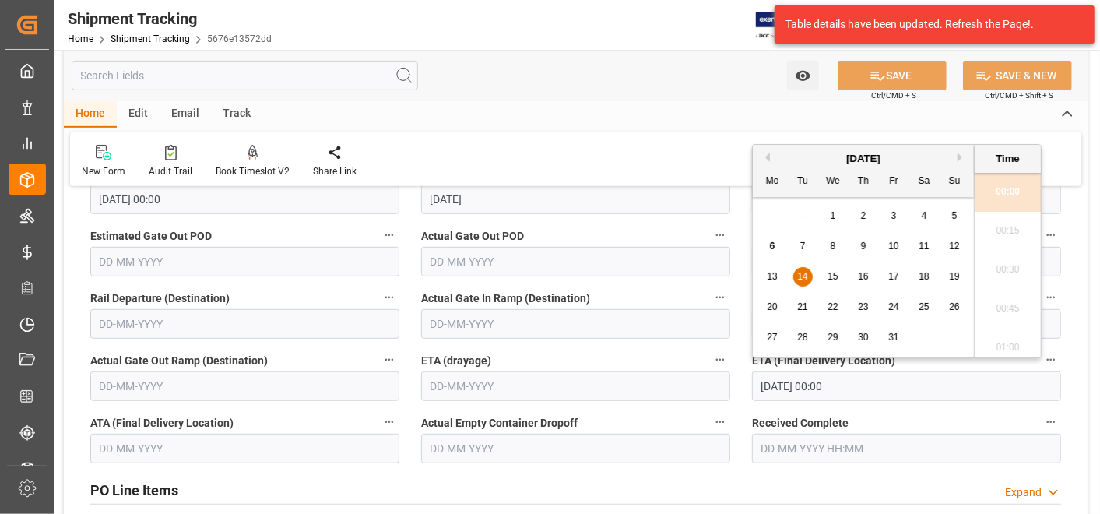
click at [774, 275] on span "13" at bounding box center [772, 276] width 10 height 11
type input "[DATE] 00:00"
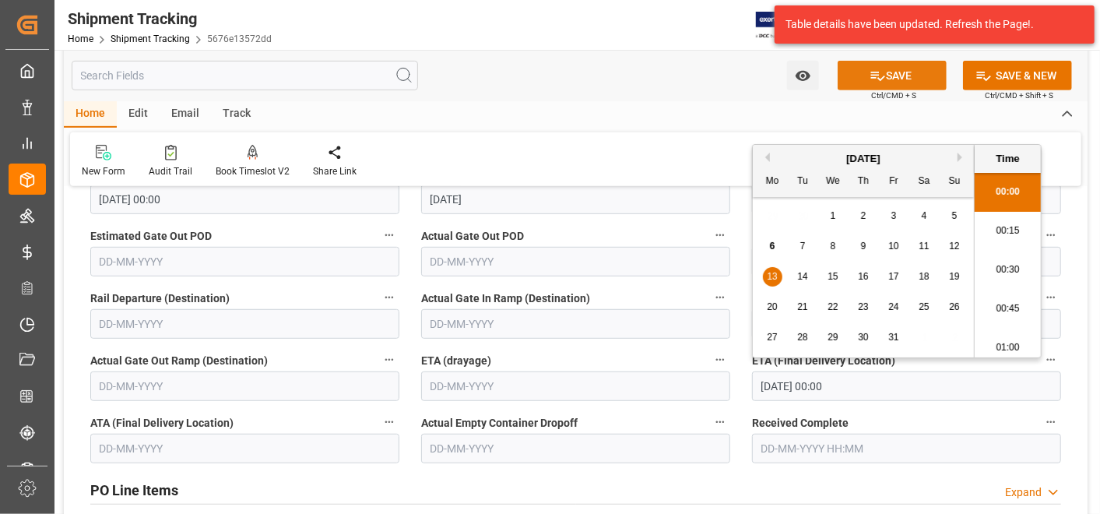
click at [897, 77] on button "SAVE" at bounding box center [892, 76] width 109 height 30
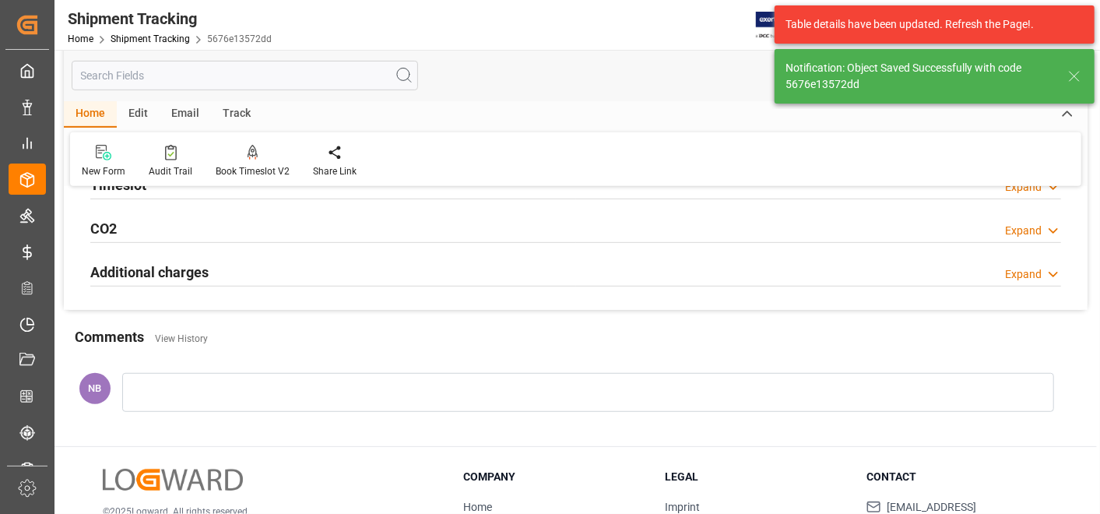
scroll to position [0, 0]
